Goal: Task Accomplishment & Management: Manage account settings

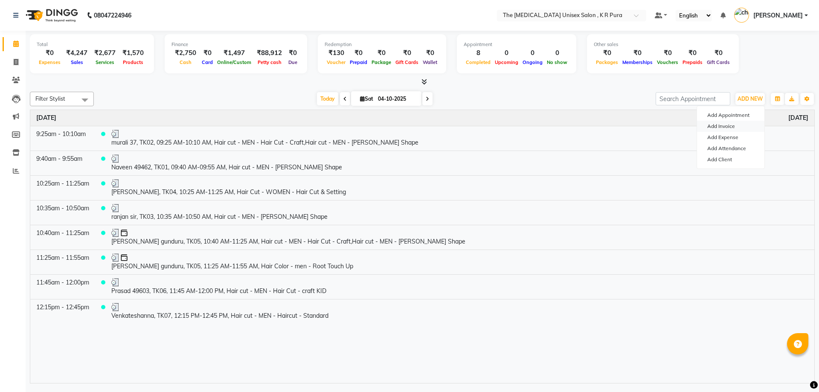
click at [724, 129] on link "Add Invoice" at bounding box center [730, 126] width 67 height 11
select select "service"
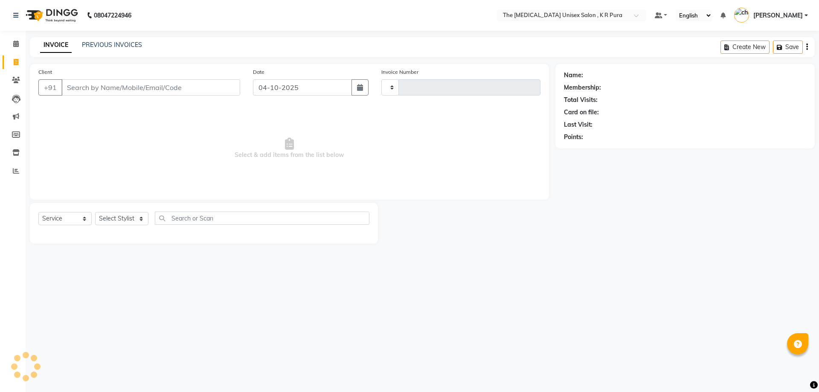
click at [75, 84] on input "Client" at bounding box center [150, 87] width 179 height 16
type input "3177"
select select "4050"
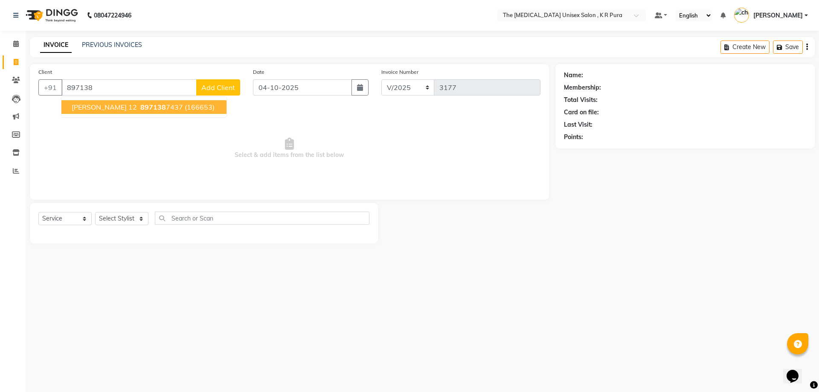
click at [100, 100] on button "[PERSON_NAME] 12 897138 7437 (166653)" at bounding box center [143, 107] width 165 height 14
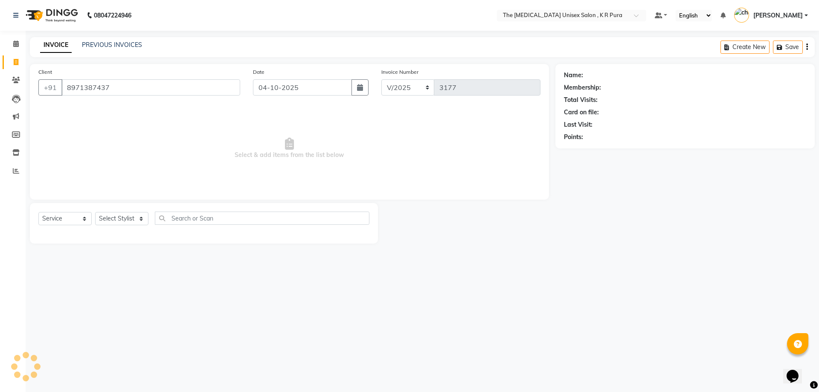
type input "8971387437"
click at [128, 221] on select "Select Stylist [PERSON_NAME] [PERSON_NAME] [PERSON_NAME] [PERSON_NAME]" at bounding box center [121, 218] width 53 height 13
select select "2: Object"
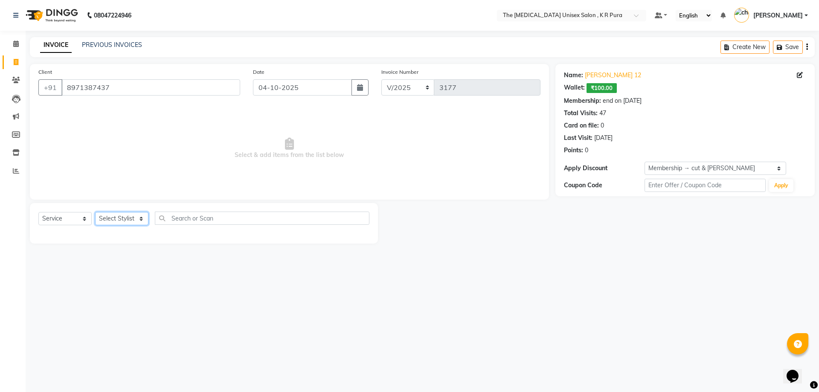
select select "86389"
click at [95, 212] on select "Select Stylist [PERSON_NAME] [PERSON_NAME] [PERSON_NAME] [PERSON_NAME]" at bounding box center [121, 218] width 53 height 13
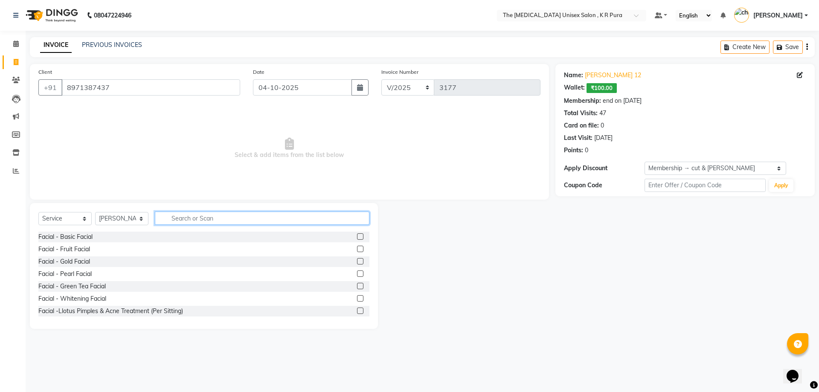
click at [196, 220] on input "text" at bounding box center [262, 218] width 214 height 13
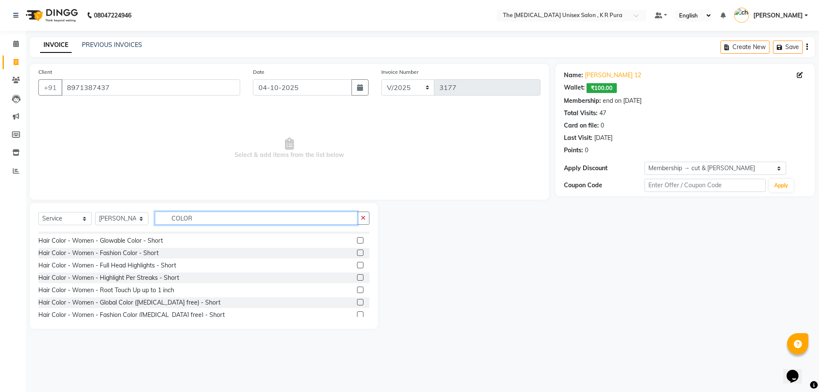
scroll to position [171, 0]
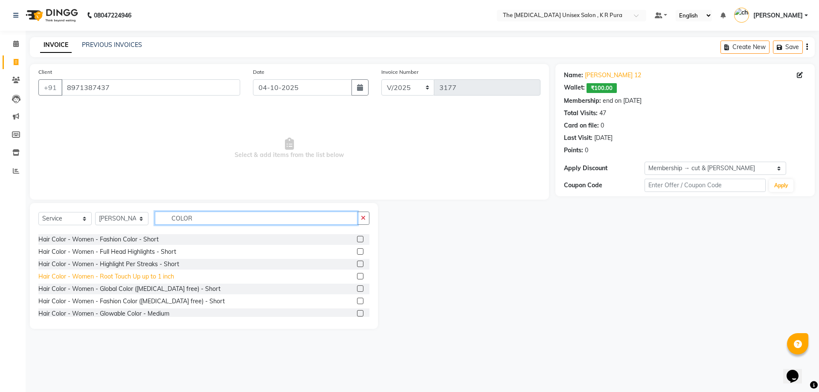
type input "COLOR"
click at [165, 278] on div "Hair Color - Women - Root Touch Up up to 1 inch" at bounding box center [106, 276] width 136 height 9
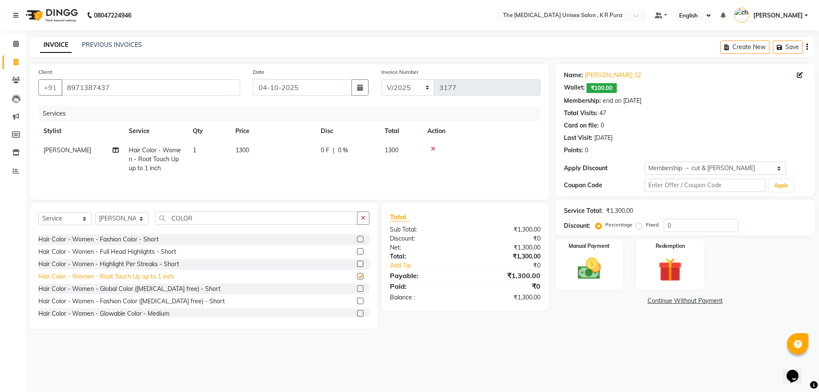
checkbox input "false"
click at [433, 148] on icon at bounding box center [433, 149] width 5 height 6
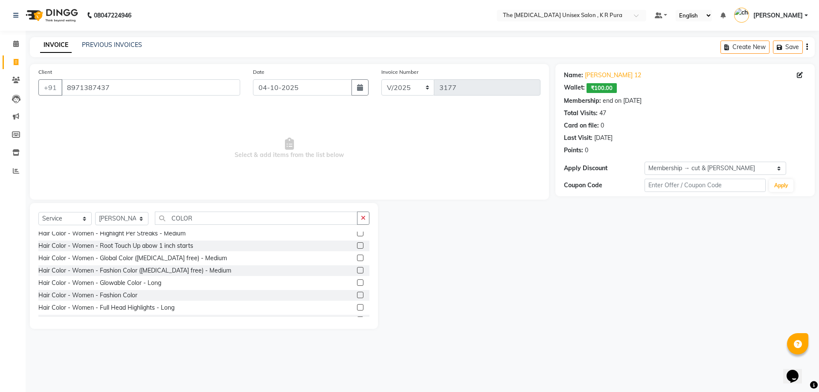
scroll to position [269, 0]
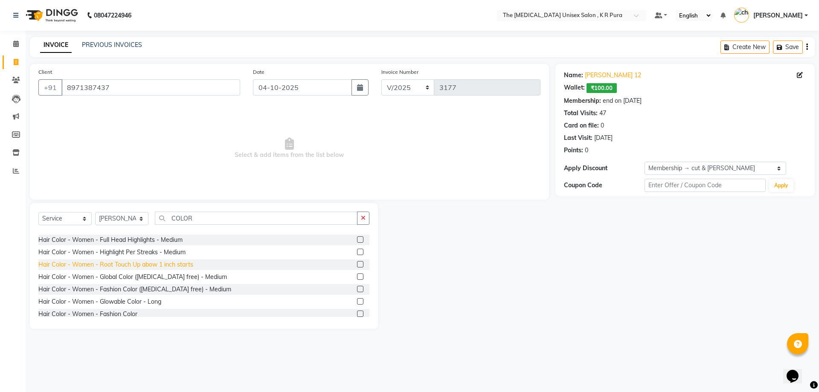
click at [142, 267] on div "Hair Color - Women - Root Touch Up abow 1 inch starts" at bounding box center [115, 264] width 155 height 9
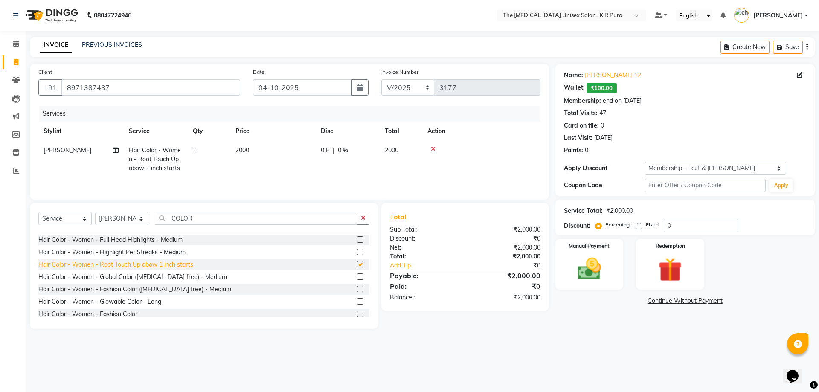
checkbox input "false"
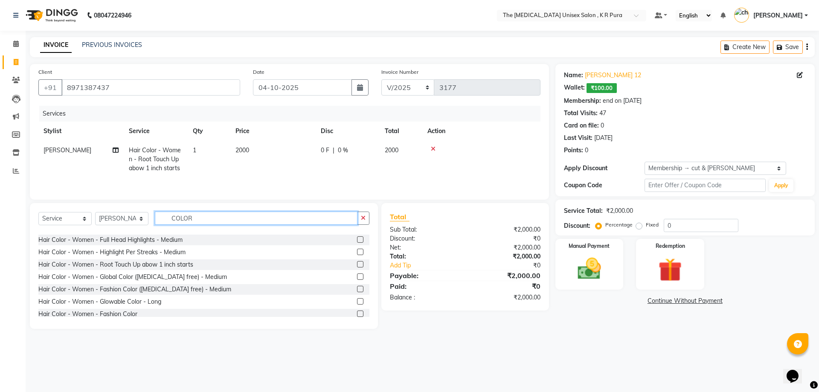
click at [197, 217] on input "COLOR" at bounding box center [256, 218] width 203 height 13
type input "C"
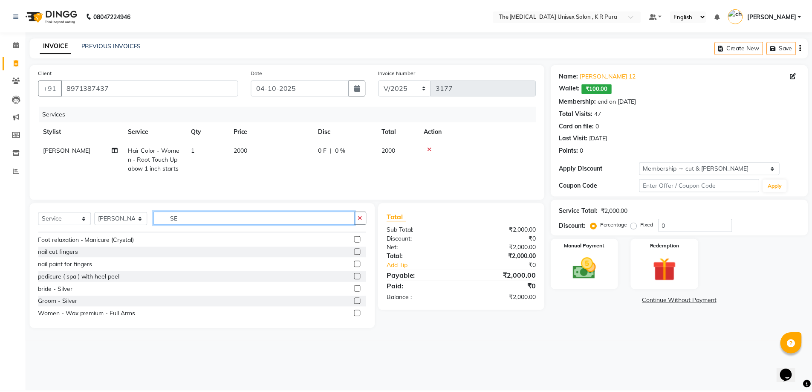
scroll to position [0, 0]
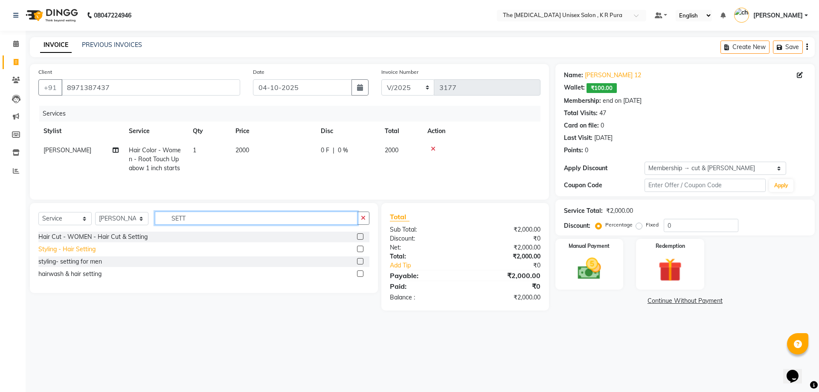
type input "SETT"
click at [78, 251] on div "Styling - Hair Setting" at bounding box center [66, 249] width 57 height 9
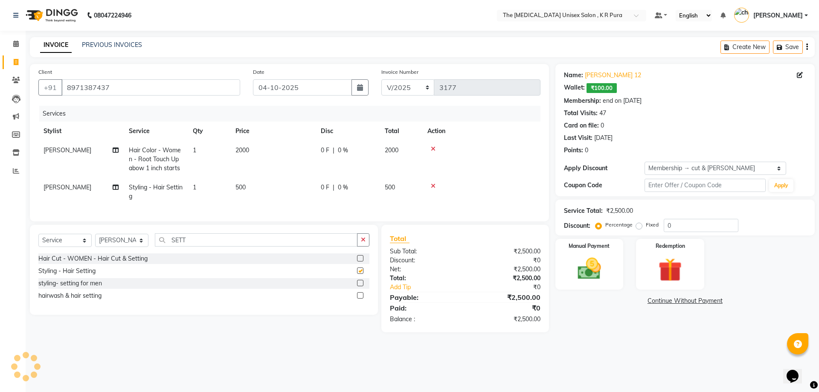
checkbox input "false"
click at [661, 278] on img at bounding box center [670, 270] width 40 height 30
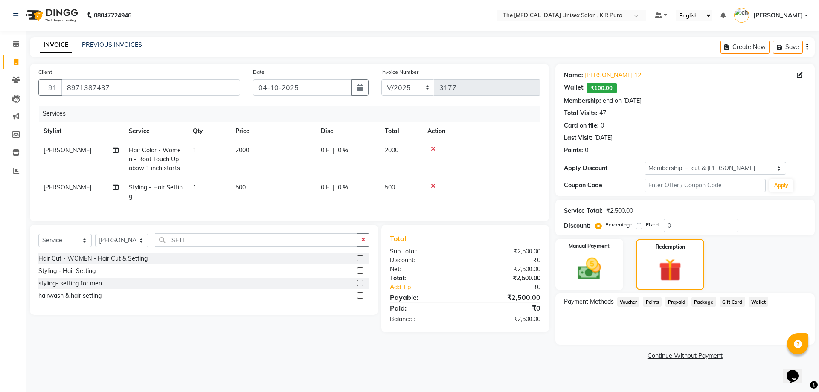
click at [755, 305] on span "Wallet" at bounding box center [758, 302] width 20 height 10
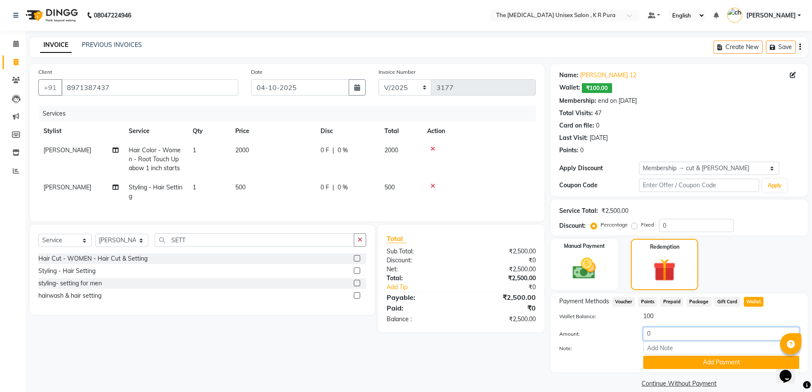
click at [671, 334] on input "0" at bounding box center [721, 333] width 156 height 13
click at [649, 336] on input "0" at bounding box center [721, 333] width 156 height 13
drag, startPoint x: 646, startPoint y: 334, endPoint x: 649, endPoint y: 337, distance: 4.5
click at [648, 335] on input "0" at bounding box center [721, 333] width 156 height 13
type input "100"
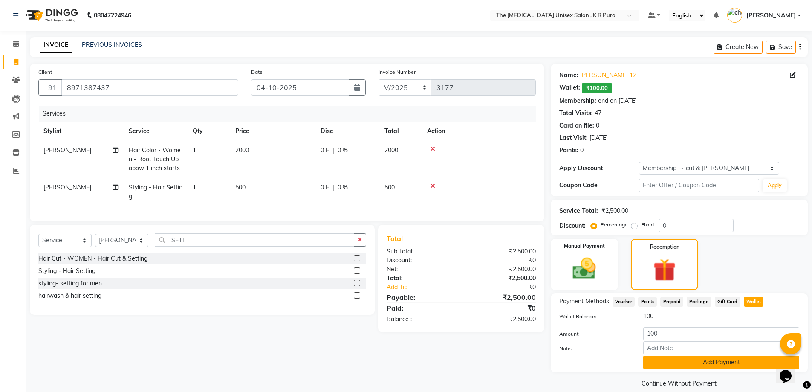
click at [722, 365] on button "Add Payment" at bounding box center [721, 362] width 156 height 13
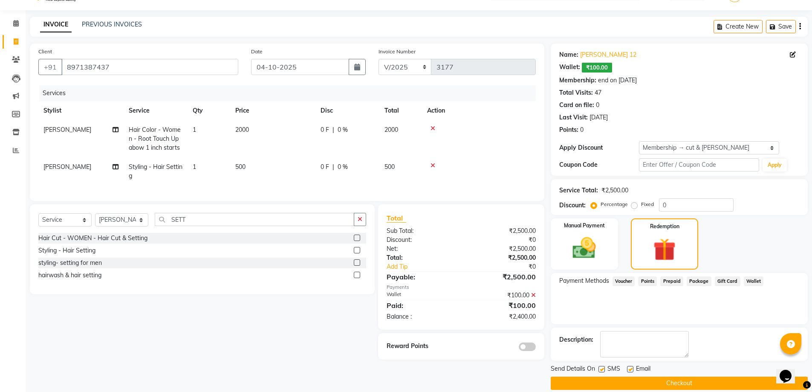
scroll to position [31, 0]
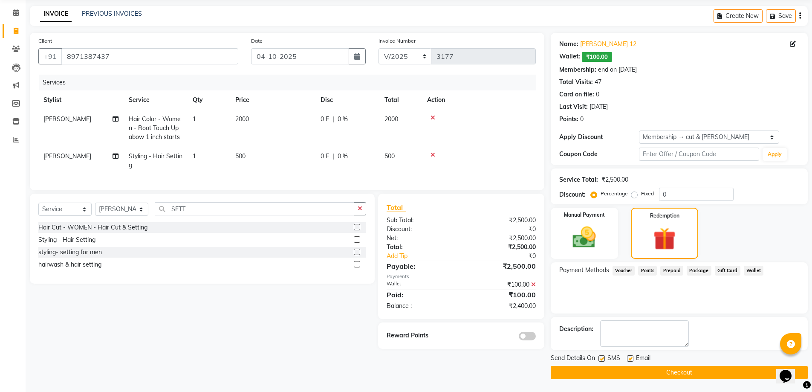
click at [664, 375] on button "Checkout" at bounding box center [679, 372] width 257 height 13
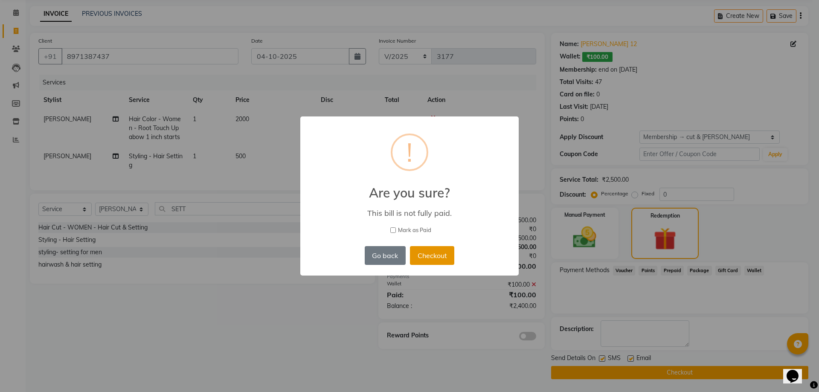
click at [440, 261] on button "Checkout" at bounding box center [432, 255] width 44 height 19
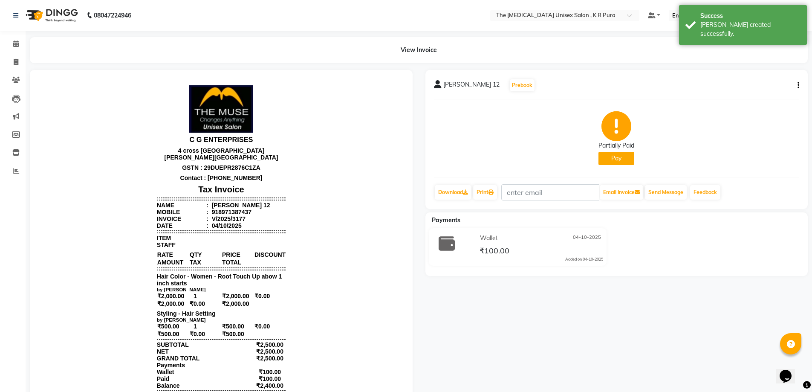
click at [620, 156] on button "Pay" at bounding box center [617, 158] width 36 height 13
select select "1"
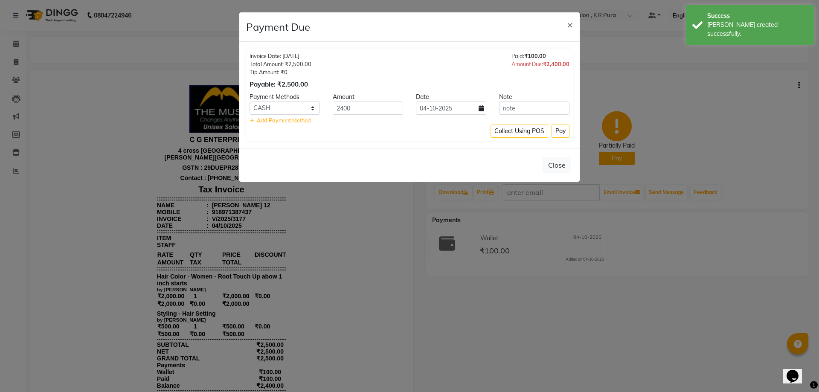
click at [559, 131] on button "Pay" at bounding box center [560, 131] width 18 height 13
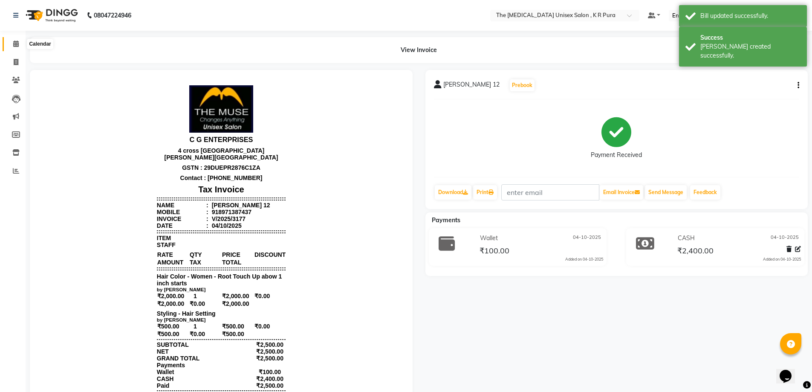
click at [14, 42] on icon at bounding box center [16, 44] width 6 height 6
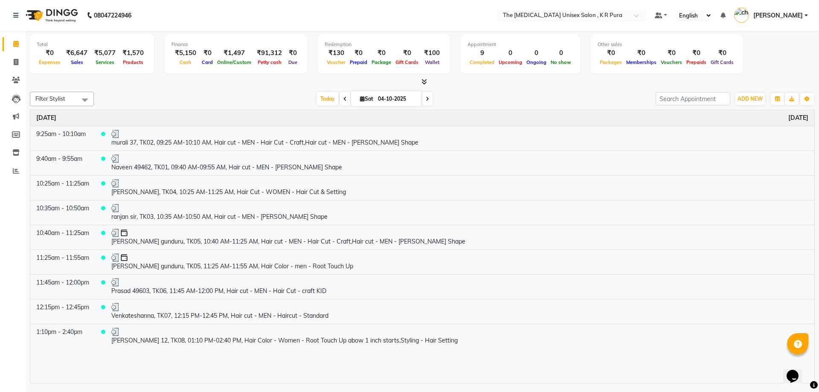
click at [422, 82] on icon at bounding box center [424, 81] width 6 height 6
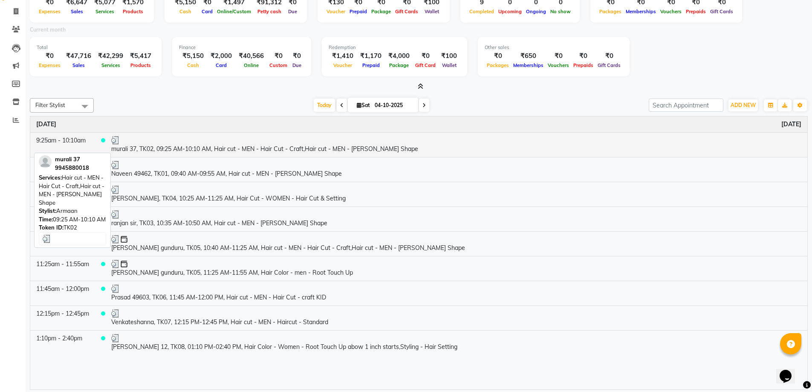
scroll to position [8, 0]
